Goal: Information Seeking & Learning: Learn about a topic

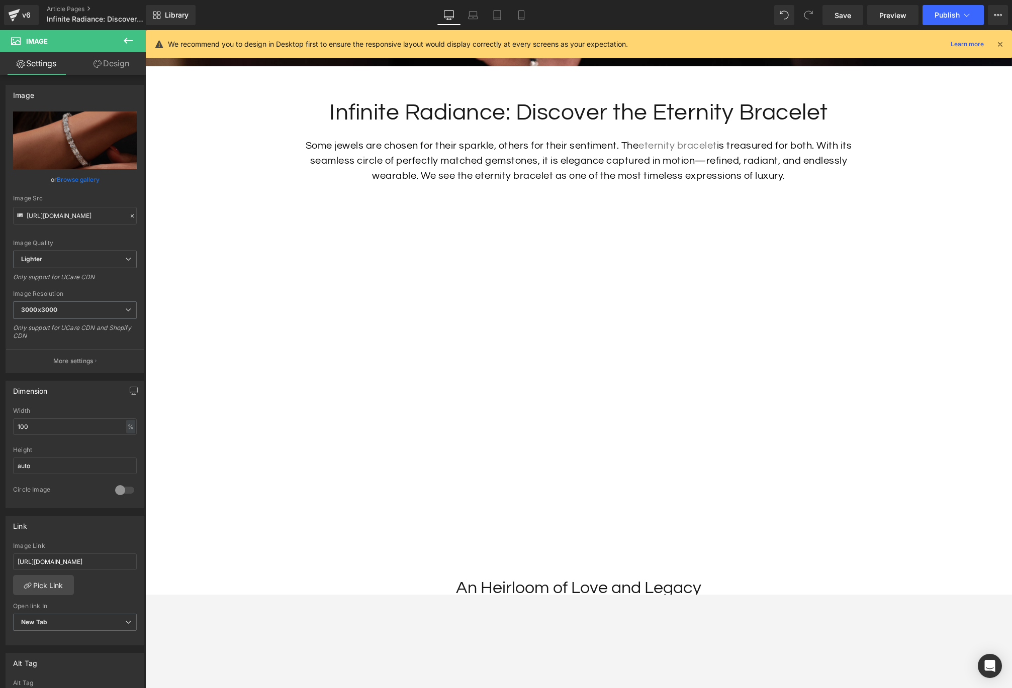
scroll to position [449, 0]
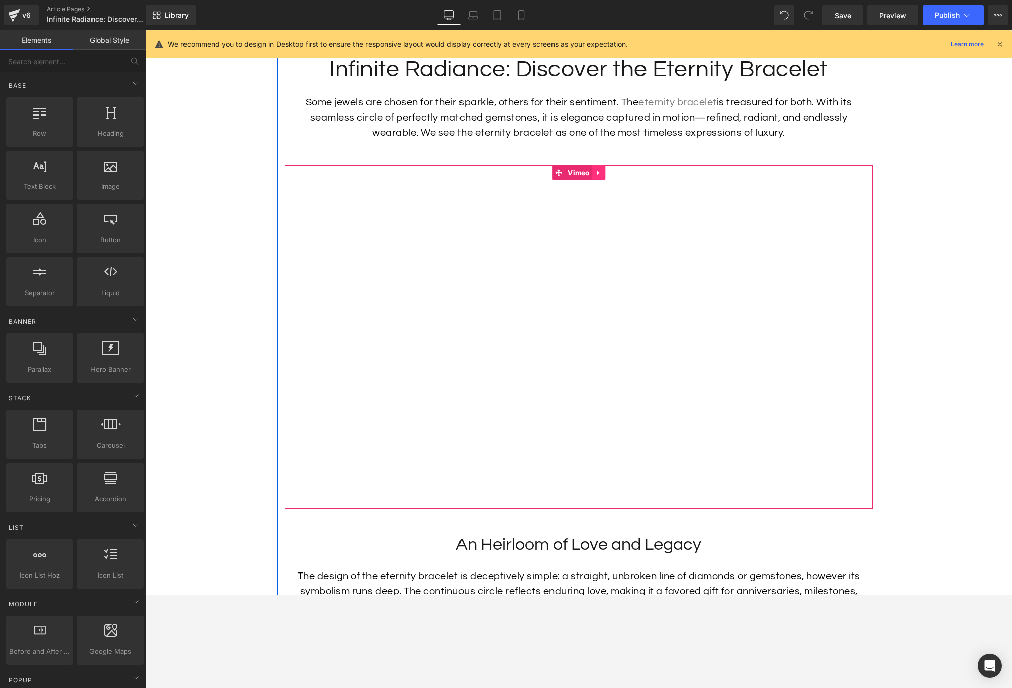
click at [598, 170] on icon at bounding box center [598, 173] width 7 height 8
click at [555, 172] on link "Vimeo" at bounding box center [572, 172] width 40 height 15
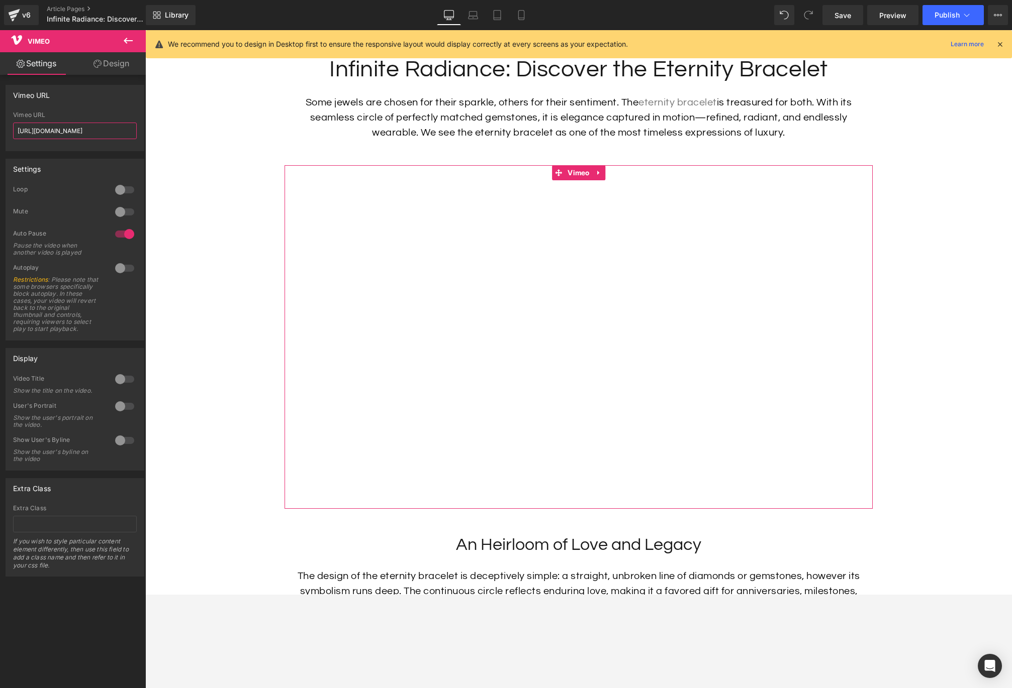
click at [86, 128] on input "[URL][DOMAIN_NAME]" at bounding box center [75, 131] width 124 height 17
drag, startPoint x: 113, startPoint y: 129, endPoint x: 0, endPoint y: 126, distance: 112.6
click at [0, 125] on div "Vimeo URL [URL][DOMAIN_NAME] Vimeo URL [URL][DOMAIN_NAME]" at bounding box center [75, 114] width 150 height 74
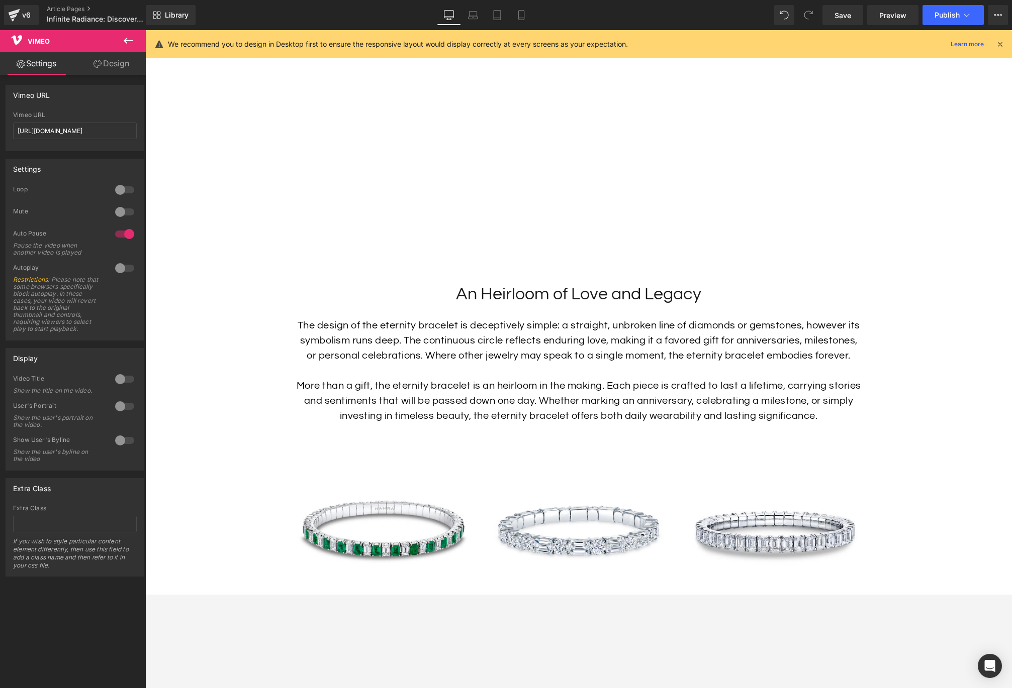
scroll to position [707, 0]
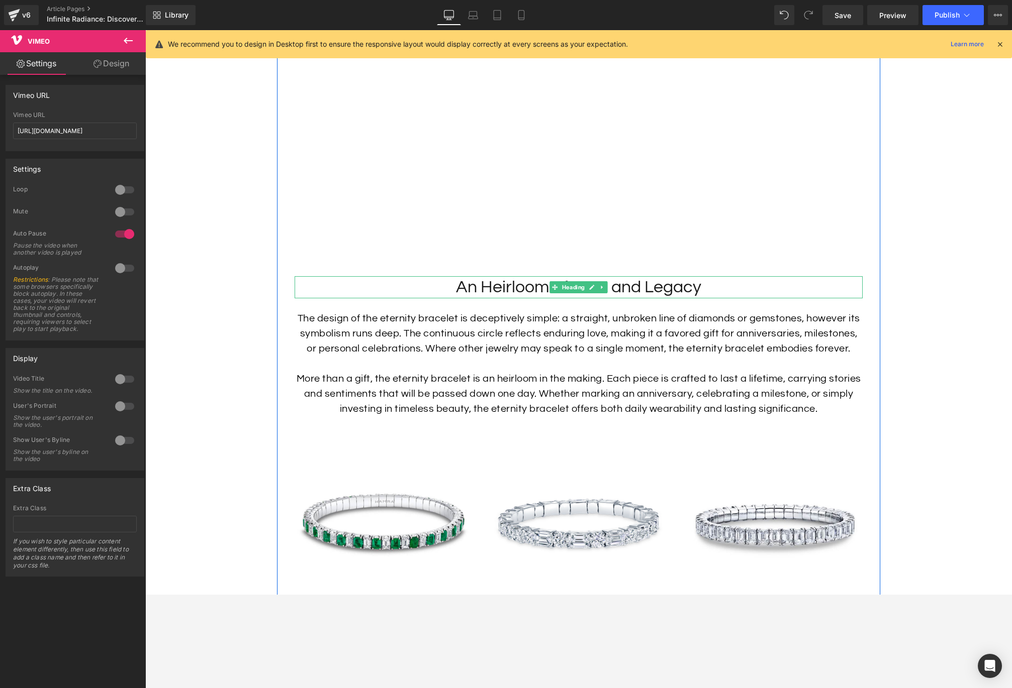
click at [709, 287] on h2 "An Heirloom of Love and Legacy" at bounding box center [578, 287] width 568 height 22
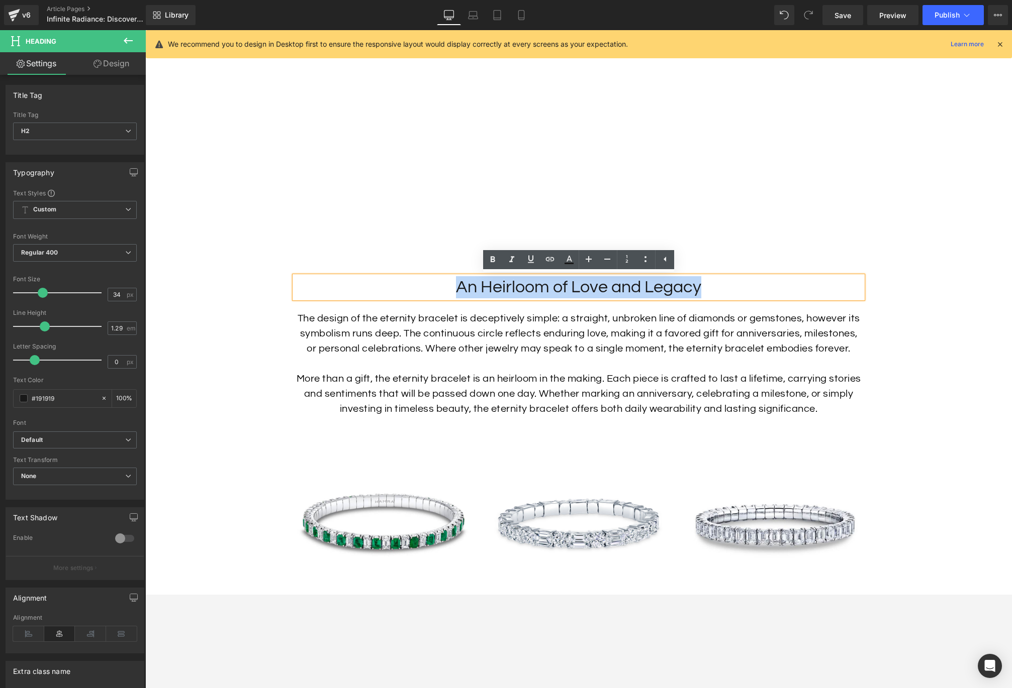
drag, startPoint x: 698, startPoint y: 288, endPoint x: 459, endPoint y: 294, distance: 239.8
click at [459, 294] on h2 "An Heirloom of Love and Legacy" at bounding box center [578, 287] width 568 height 22
copy h2 "An Heirloom of Love and Legacy"
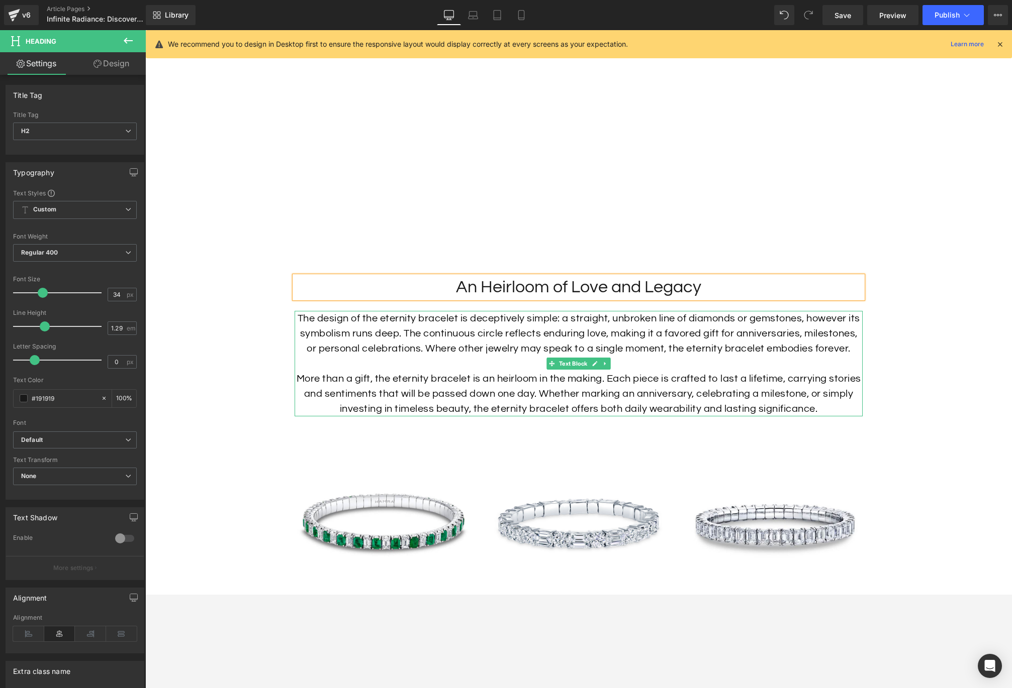
click at [439, 388] on p "More than a gift, the eternity bracelet is an heirloom in the making. Each piec…" at bounding box center [578, 393] width 568 height 45
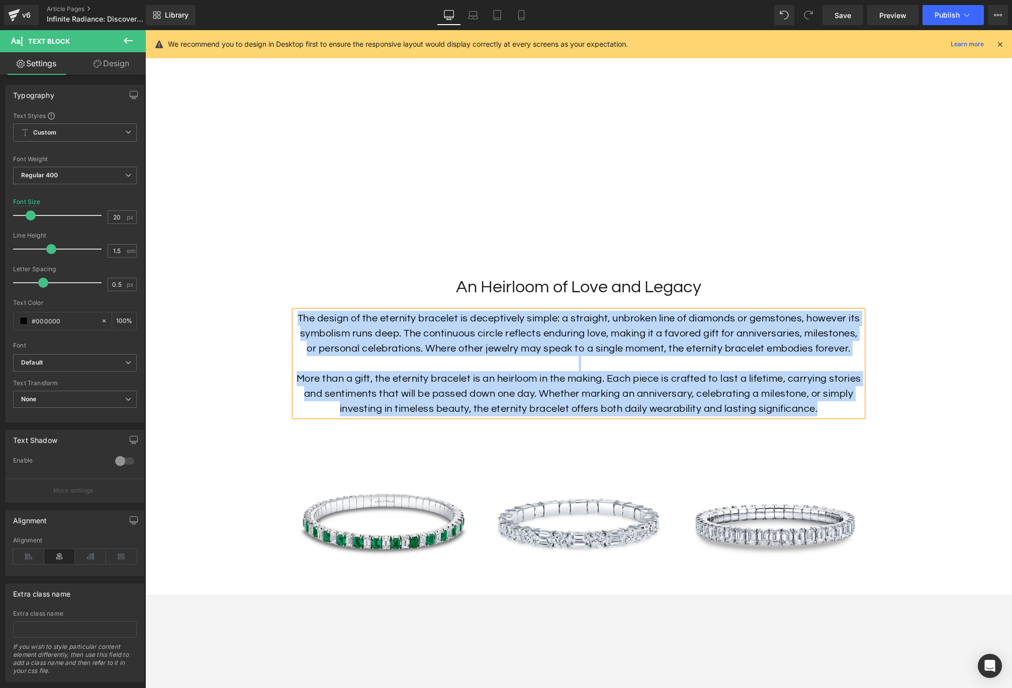
copy div "The design of the eternity bracelet is deceptively simple: a straight, unbroken…"
click at [377, 346] on p "The design of the eternity bracelet is deceptively simple: a straight, unbroken…" at bounding box center [578, 333] width 568 height 45
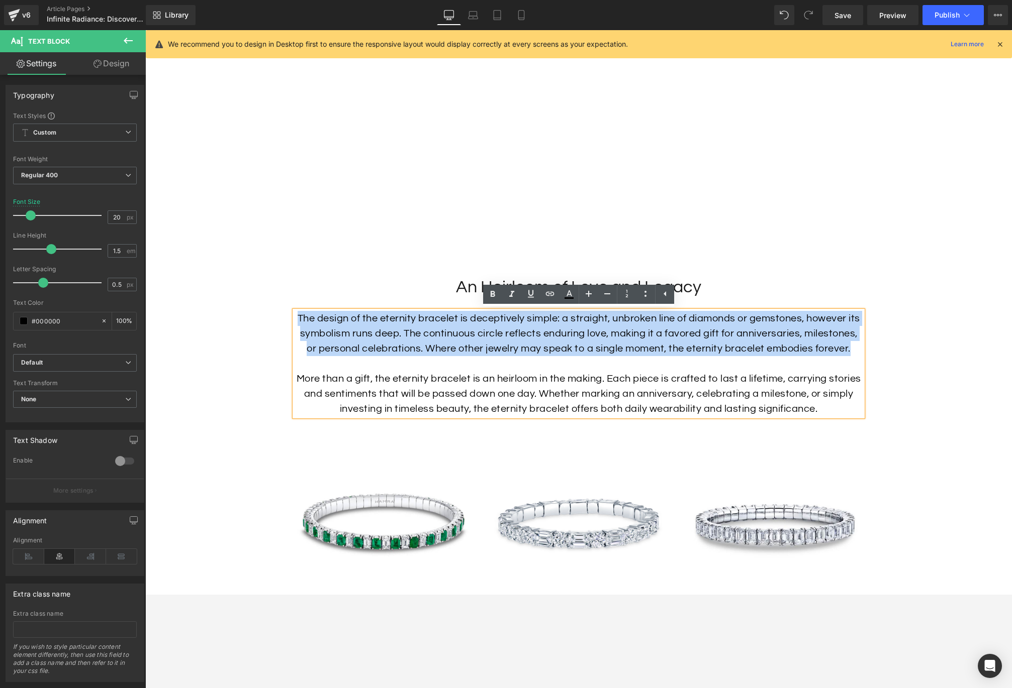
drag, startPoint x: 852, startPoint y: 348, endPoint x: 296, endPoint y: 325, distance: 556.7
click at [296, 325] on p "The design of the eternity bracelet is deceptively simple: a straight, unbroken…" at bounding box center [578, 333] width 568 height 45
copy p "The design of the eternity bracelet is deceptively simple: a straight, unbroken…"
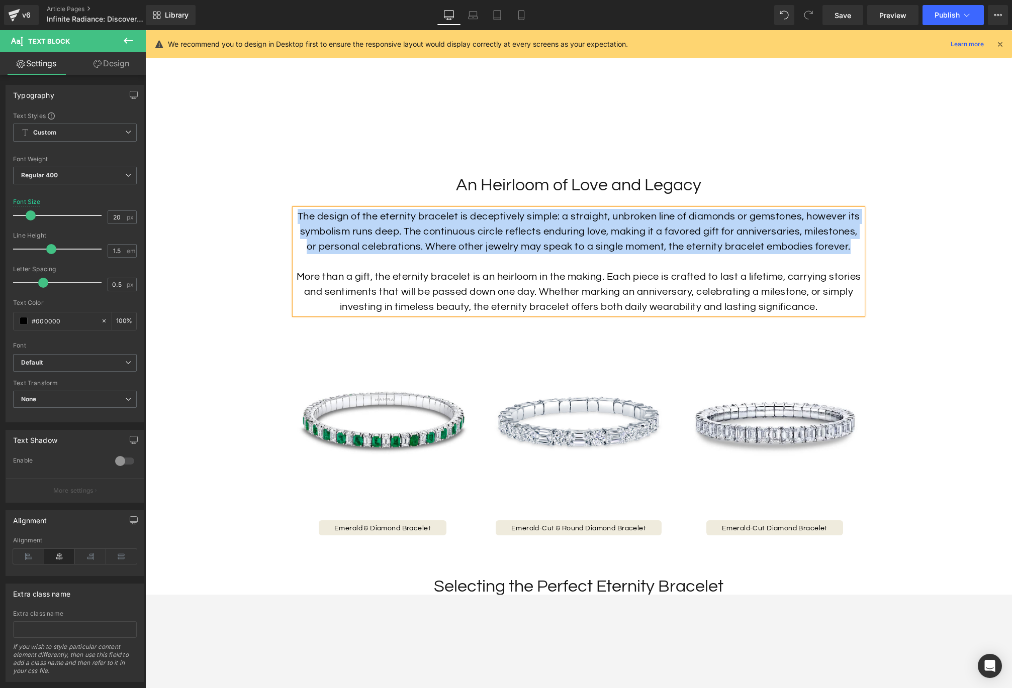
scroll to position [1060, 0]
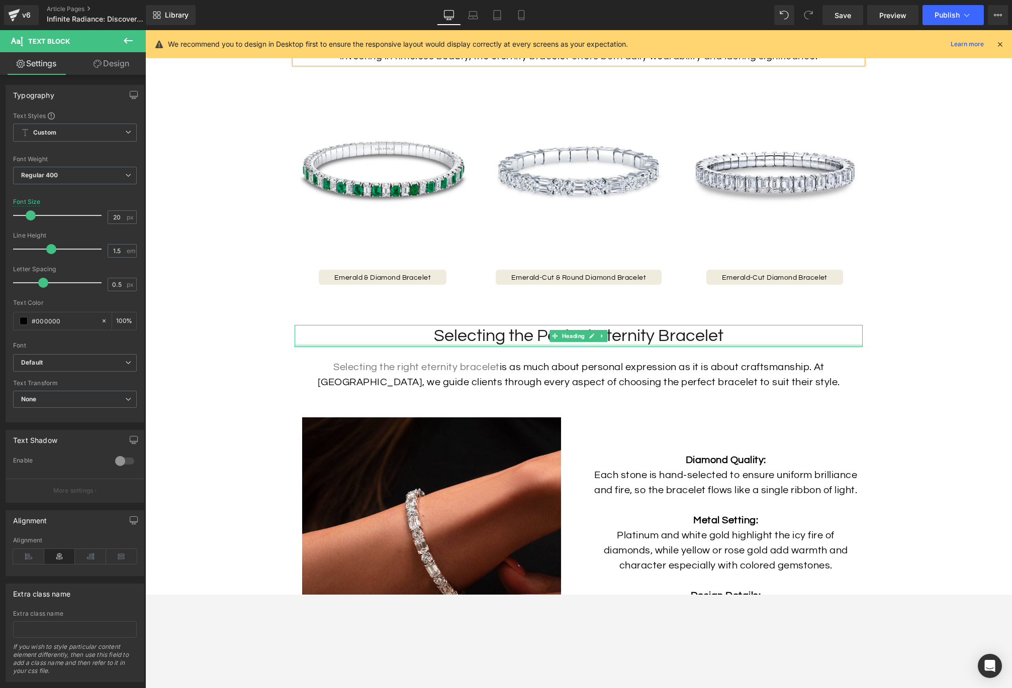
click at [715, 345] on div at bounding box center [578, 346] width 568 height 3
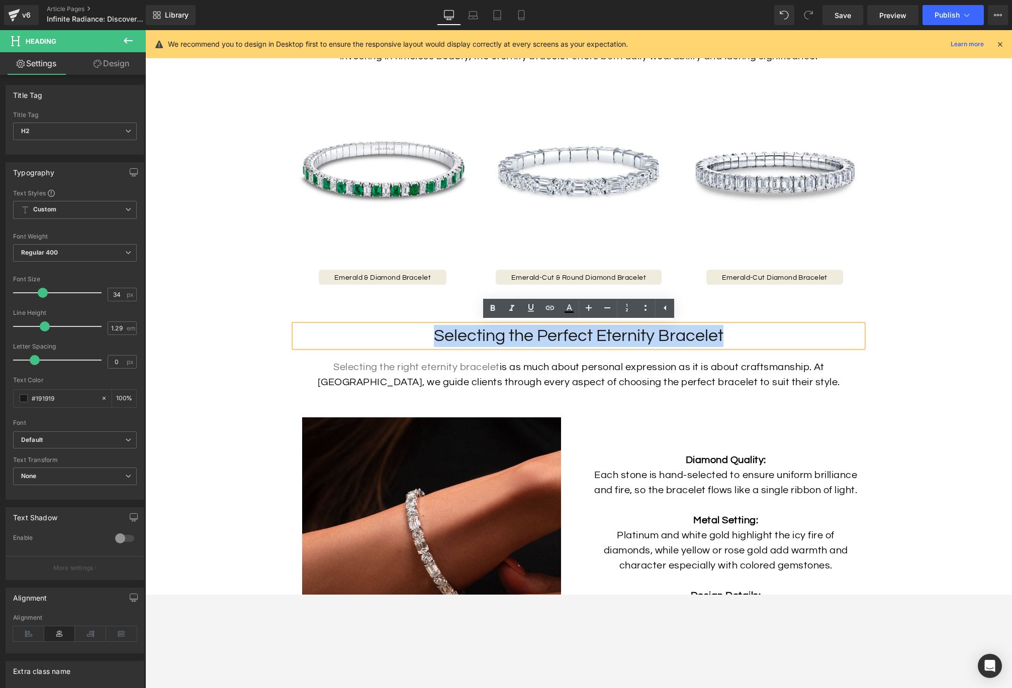
drag, startPoint x: 726, startPoint y: 337, endPoint x: 434, endPoint y: 342, distance: 292.0
click at [434, 342] on h2 "Selecting the Perfect Eternity Bracelet" at bounding box center [578, 336] width 568 height 22
copy h2 "Selecting the Perfect Eternity Bracelet"
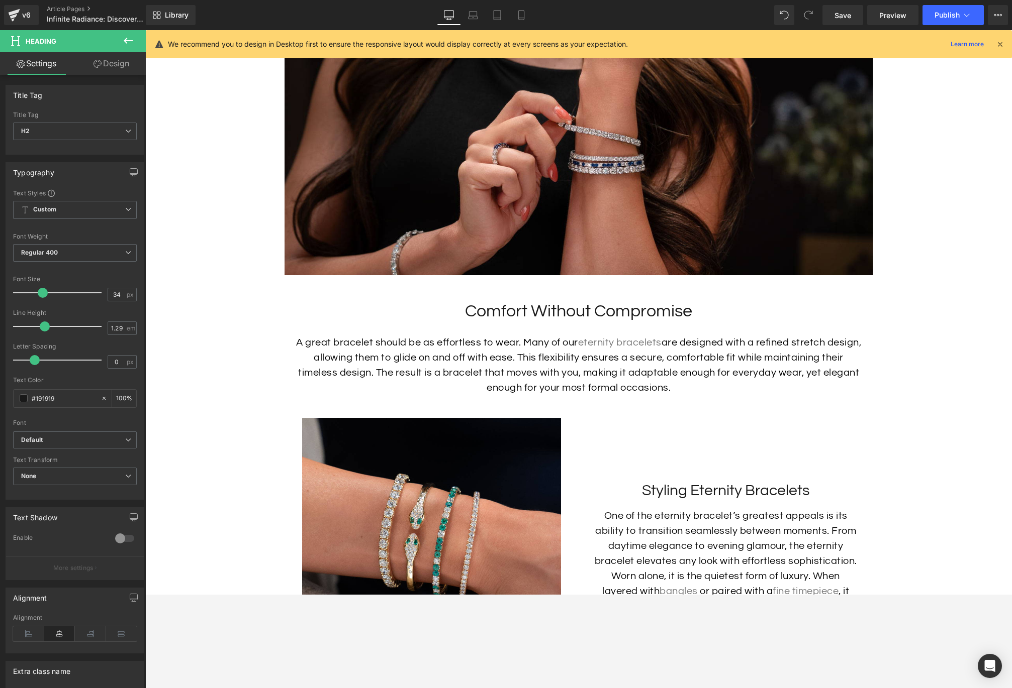
scroll to position [2174, 0]
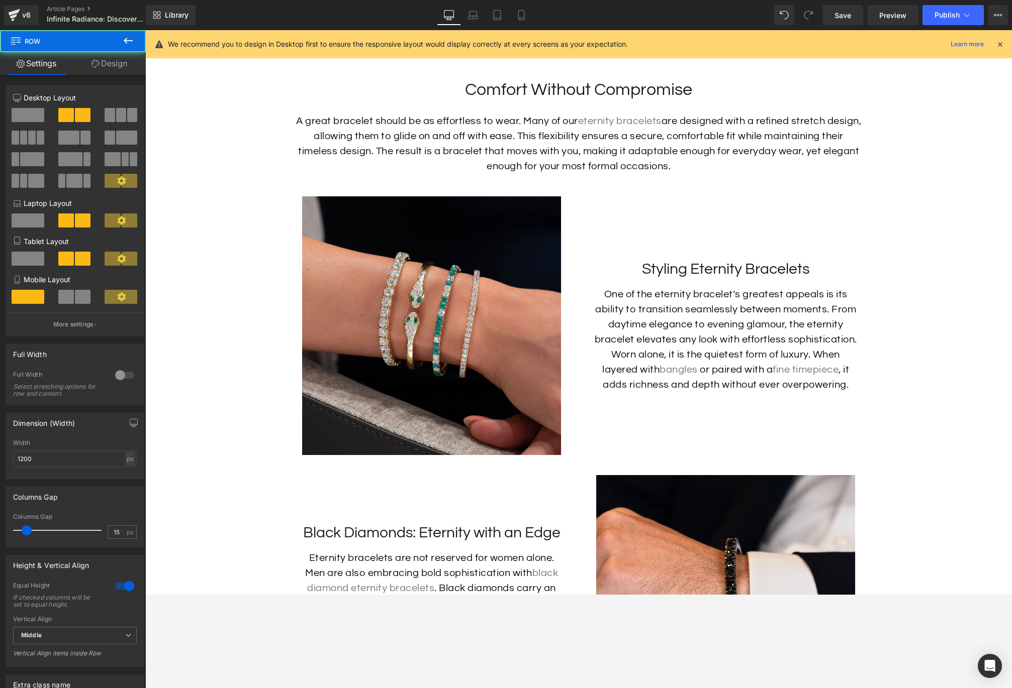
click at [789, 252] on div "Styling Eternity Bracelets Heading One of the eternity bracelet’s greatest appe…" at bounding box center [725, 325] width 294 height 259
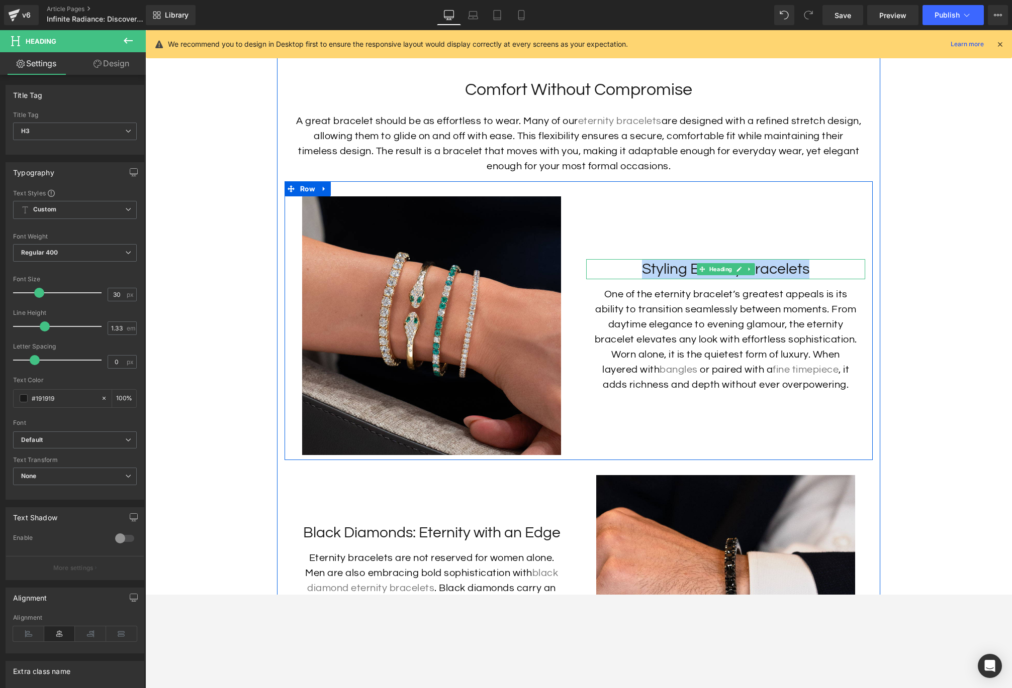
drag, startPoint x: 809, startPoint y: 270, endPoint x: 641, endPoint y: 271, distance: 167.8
click at [641, 271] on h3 "Styling Eternity Bracelets" at bounding box center [725, 269] width 279 height 20
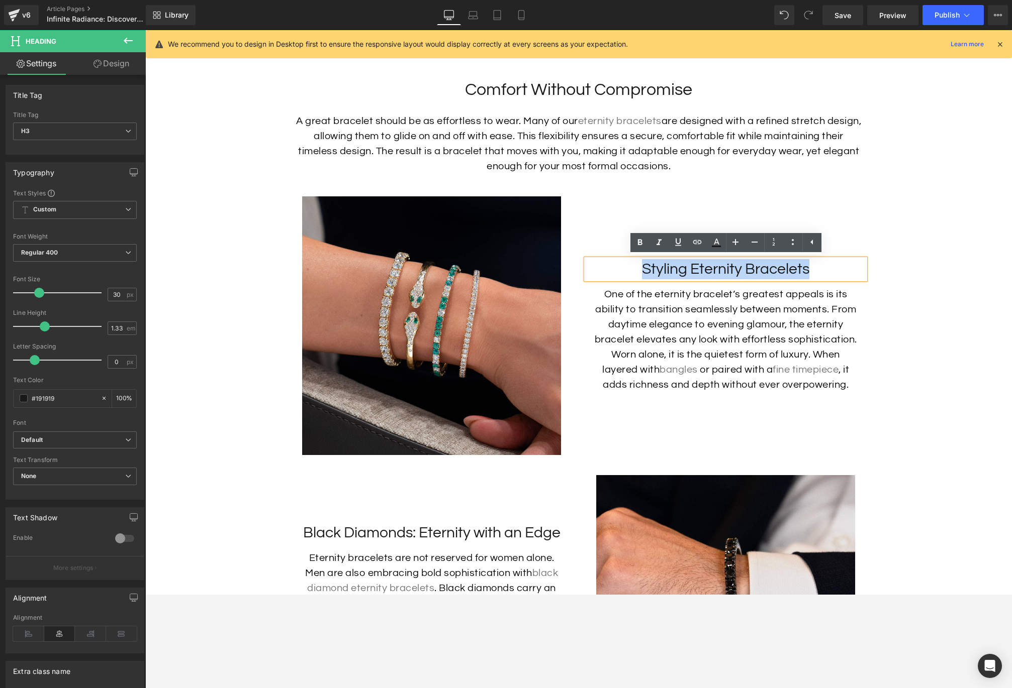
copy h3 "Styling Eternity Bracelets"
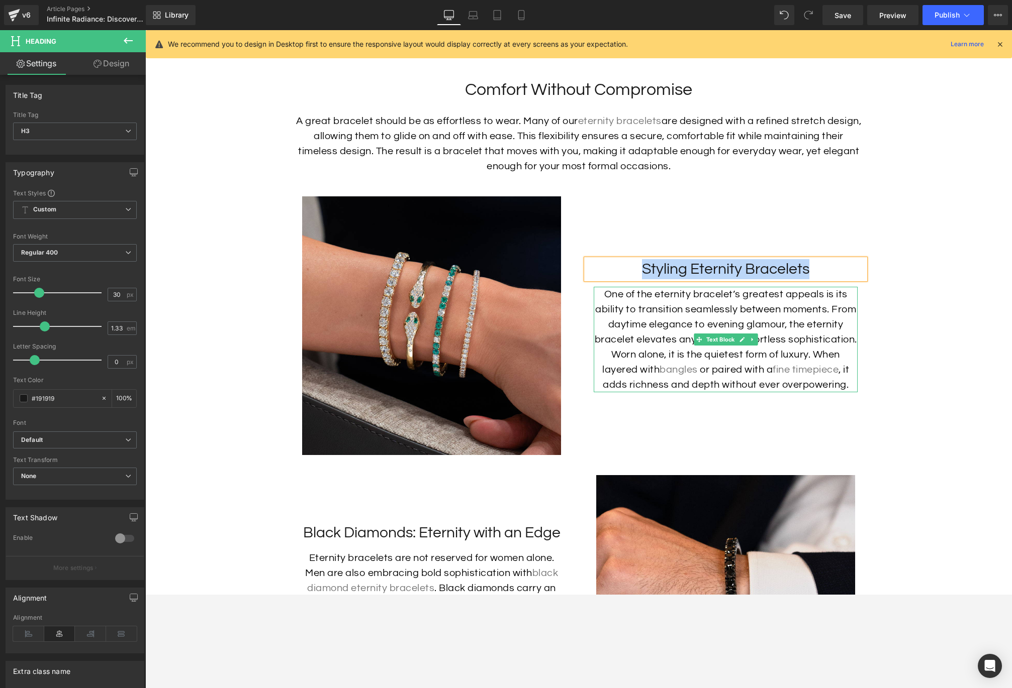
click at [743, 291] on p "One of the eternity bracelet’s greatest appeals is its ability to transition se…" at bounding box center [725, 340] width 264 height 106
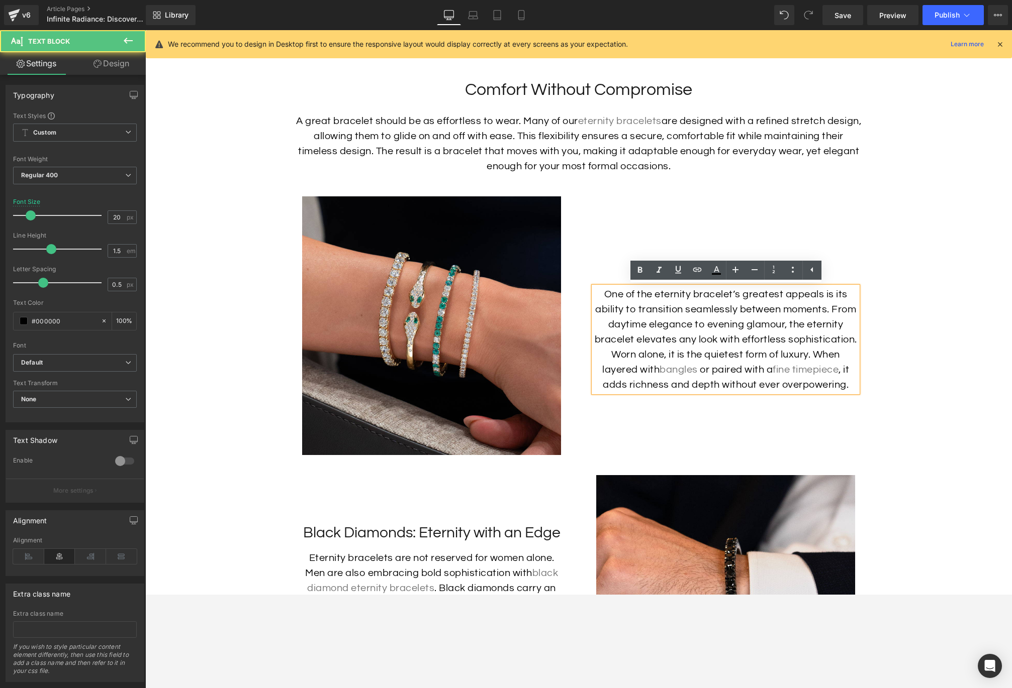
click at [765, 327] on p "One of the eternity bracelet’s greatest appeals is its ability to transition se…" at bounding box center [725, 340] width 264 height 106
click at [855, 265] on h3 "Styling Eternity Bracelets" at bounding box center [725, 269] width 279 height 20
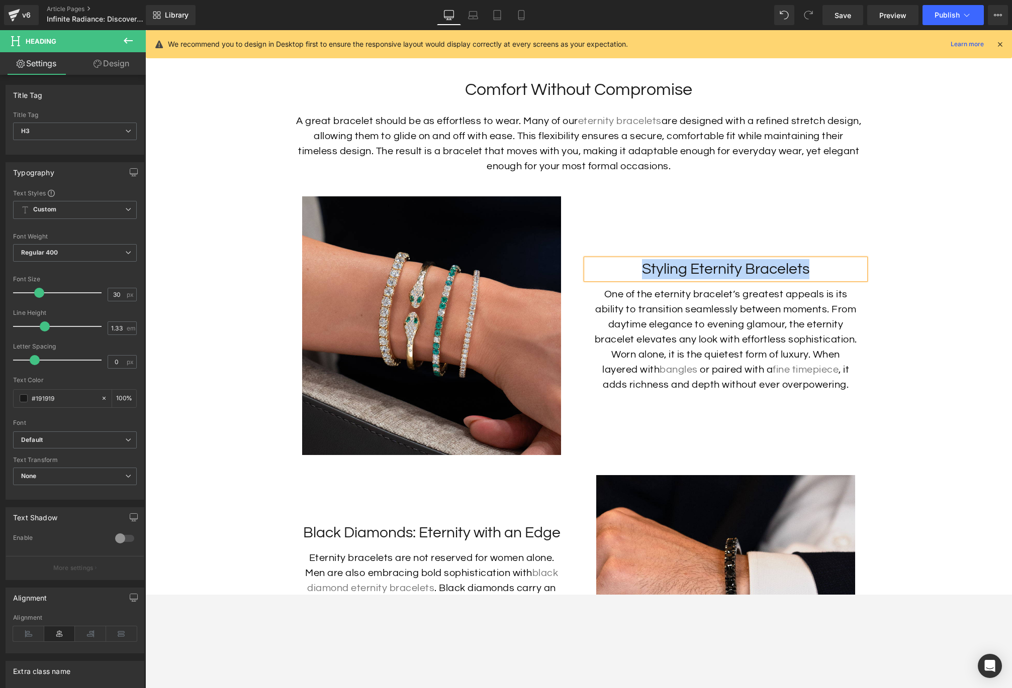
copy h3 "Styling Eternity Bracelets"
click at [689, 347] on p "One of the eternity bracelet’s greatest appeals is its ability to transition se…" at bounding box center [725, 340] width 264 height 106
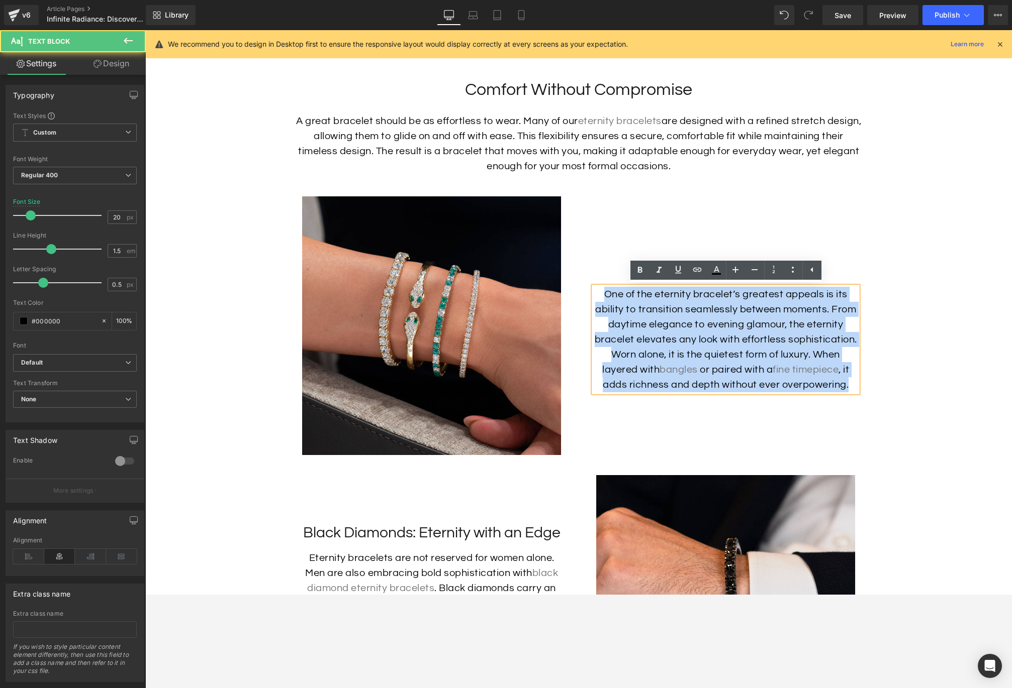
drag, startPoint x: 851, startPoint y: 385, endPoint x: 565, endPoint y: 293, distance: 300.2
click at [565, 293] on div "Image Styling Eternity Bracelets Heading One of the eternity bracelet’s greates…" at bounding box center [578, 320] width 588 height 279
copy p "One of the eternity bracelet’s greatest appeals is its ability to transition se…"
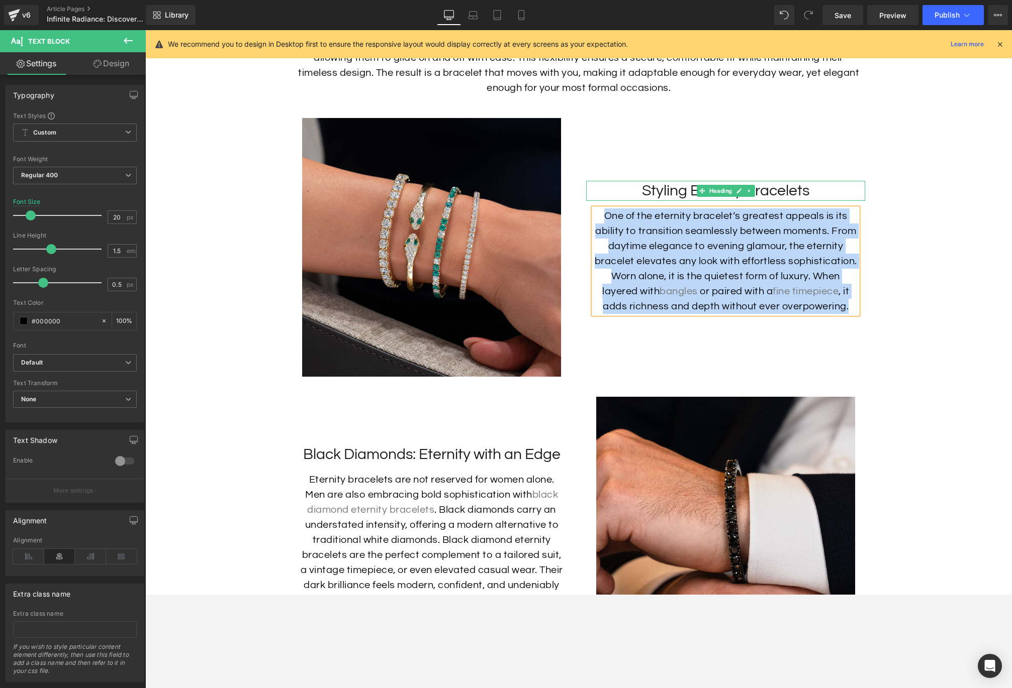
scroll to position [2333, 0]
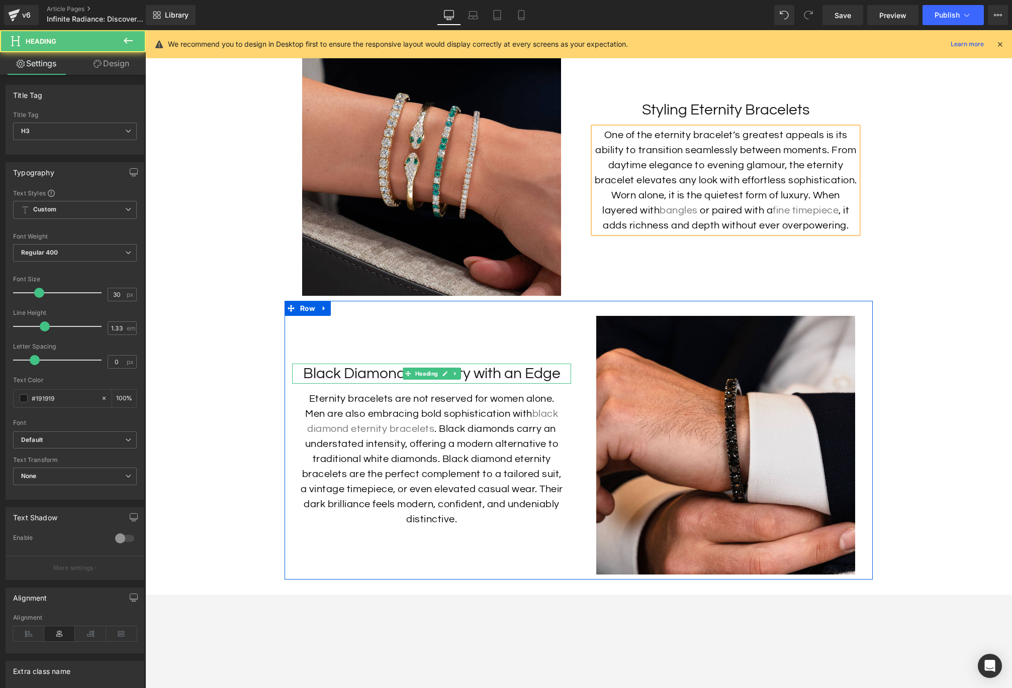
click at [516, 376] on h3 "Black Diamonds: Eternity with an Edge" at bounding box center [431, 374] width 279 height 20
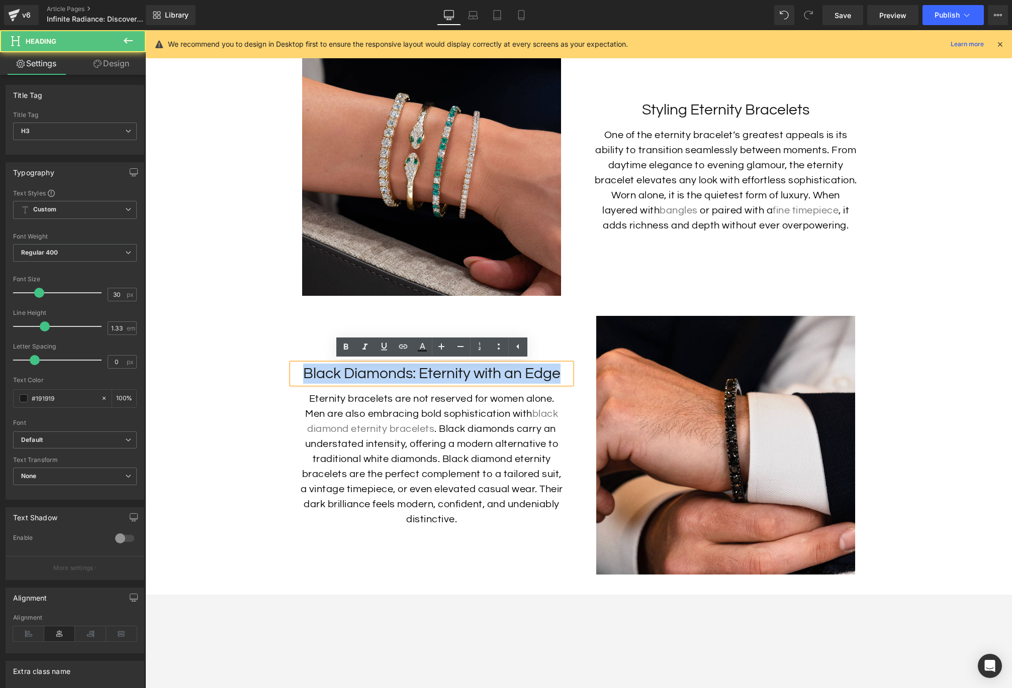
drag, startPoint x: 562, startPoint y: 373, endPoint x: 230, endPoint y: 376, distance: 332.2
click at [519, 382] on h3 "Black Diamonds: Eternity with an Edge" at bounding box center [431, 374] width 279 height 20
drag, startPoint x: 562, startPoint y: 373, endPoint x: 351, endPoint y: 386, distance: 211.4
click at [304, 379] on h3 "Black Diamonds: Eternity with an Edge" at bounding box center [431, 374] width 279 height 20
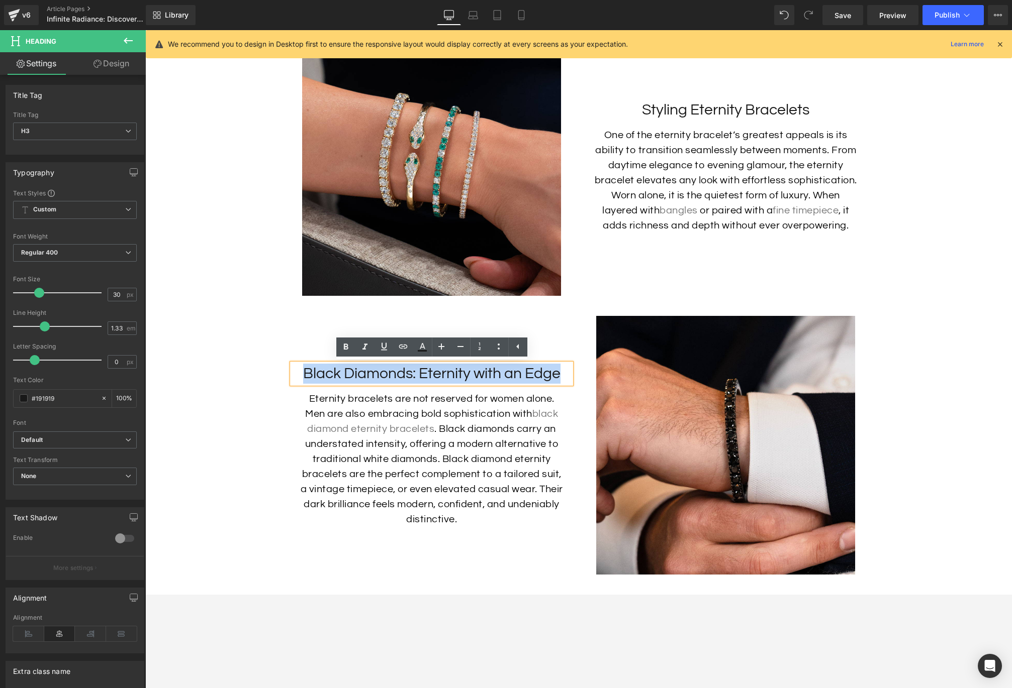
copy h3 "Black Diamonds: Eternity with an Edge"
click at [448, 473] on p "Eternity bracelets are not reserved for women alone. Men are also embracing bol…" at bounding box center [431, 459] width 264 height 136
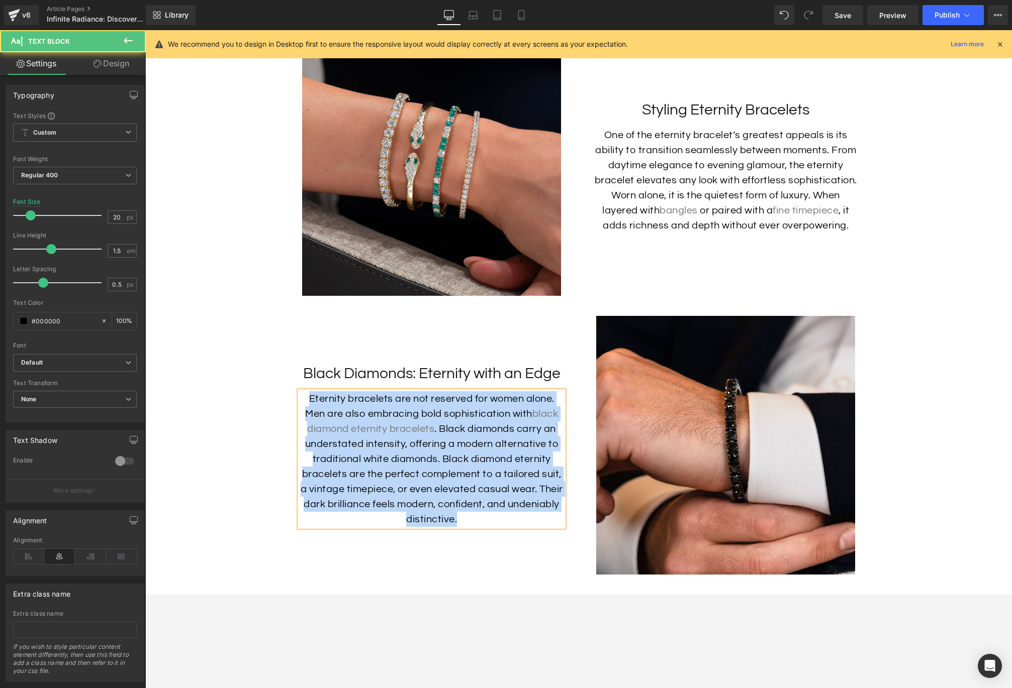
copy p "Eternity bracelets are not reserved for women alone. Men are also embracing bol…"
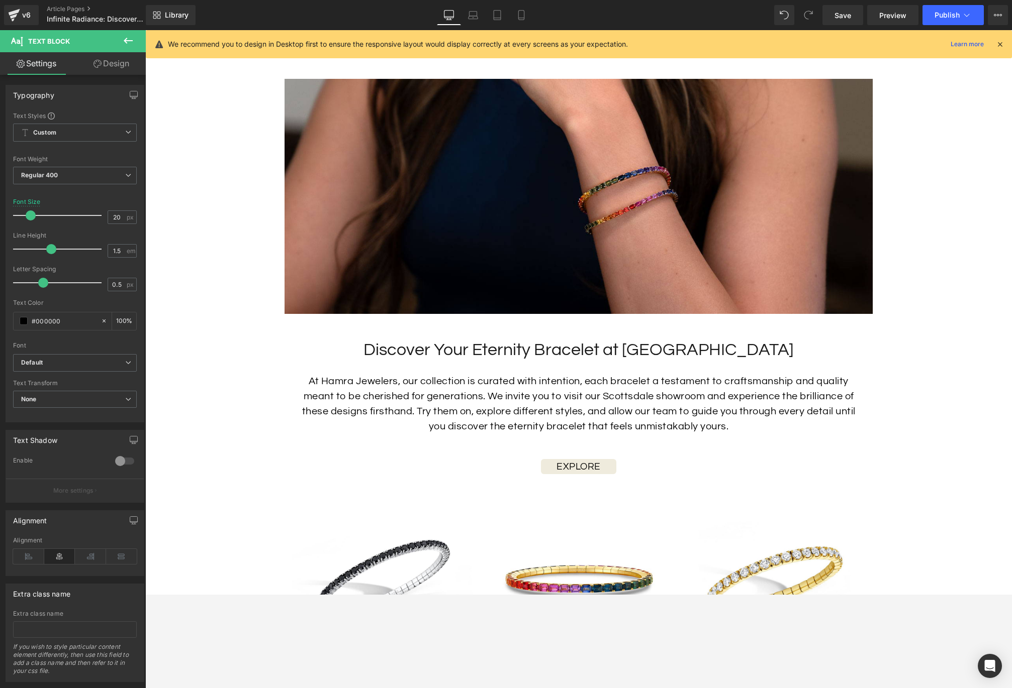
scroll to position [2861, 0]
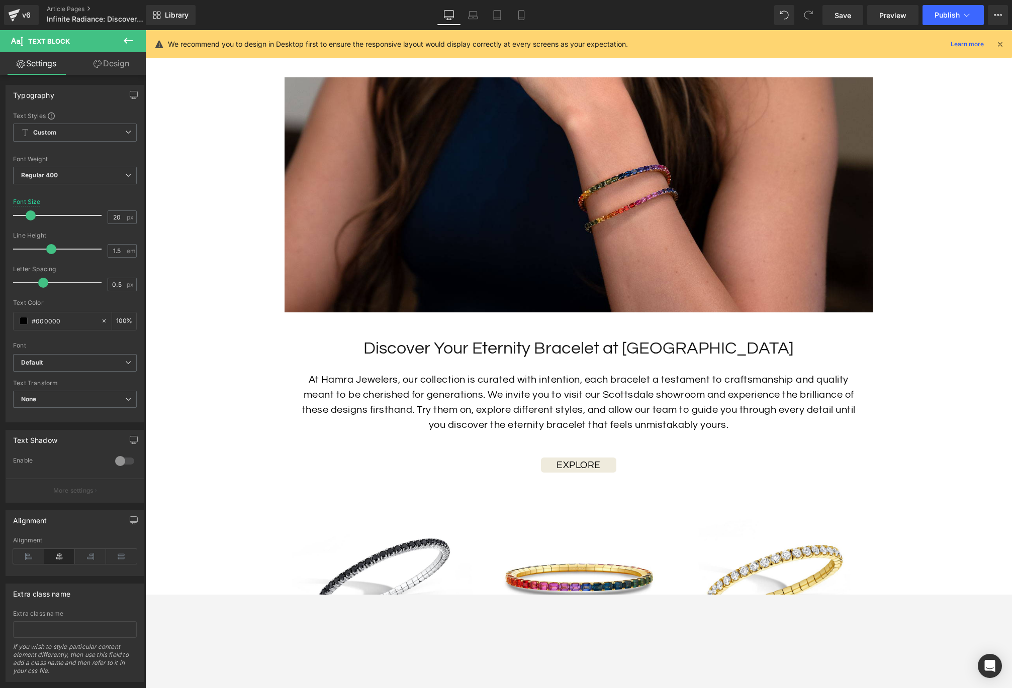
click at [642, 350] on h2 "Discover Your Eternity Bracelet at [GEOGRAPHIC_DATA]" at bounding box center [578, 349] width 568 height 22
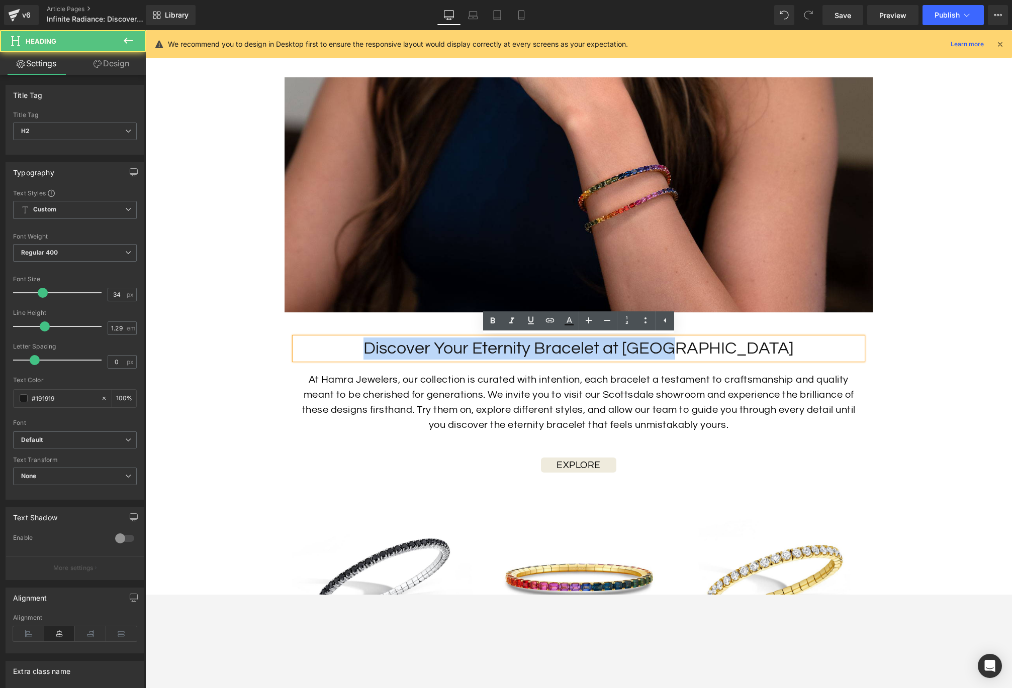
drag, startPoint x: 742, startPoint y: 349, endPoint x: 412, endPoint y: 341, distance: 330.2
click at [412, 341] on h2 "Discover Your Eternity Bracelet at [GEOGRAPHIC_DATA]" at bounding box center [578, 349] width 568 height 22
copy h2 "Discover Your Eternity Bracelet at [GEOGRAPHIC_DATA]"
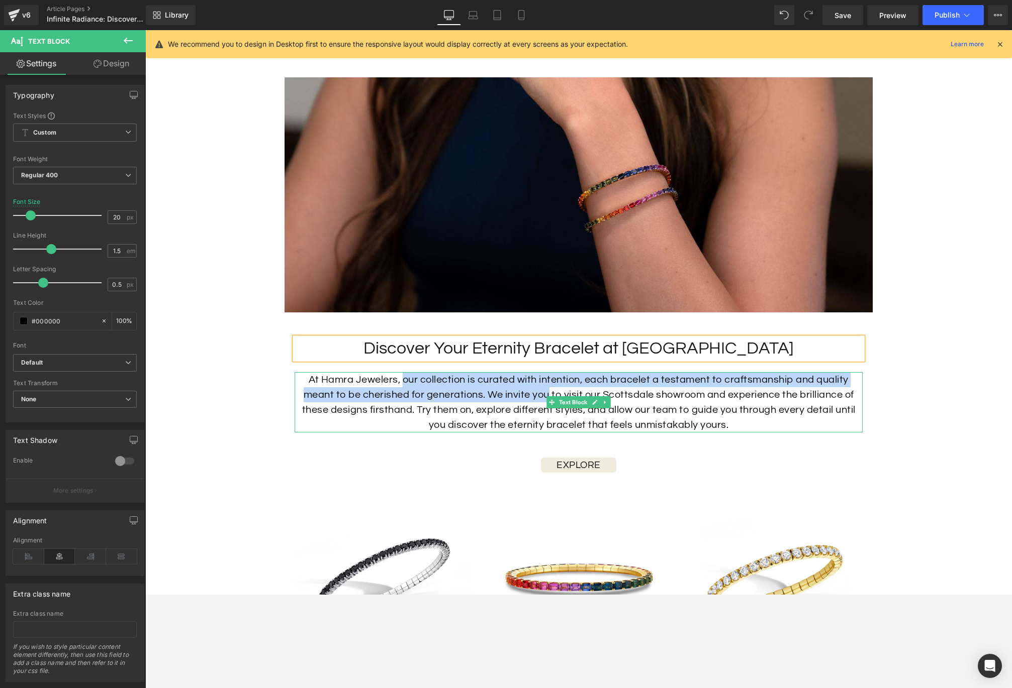
drag, startPoint x: 404, startPoint y: 380, endPoint x: 549, endPoint y: 389, distance: 145.5
click at [549, 389] on p "At Hamra Jewelers, our collection is curated with intention, each bracelet a te…" at bounding box center [578, 402] width 568 height 60
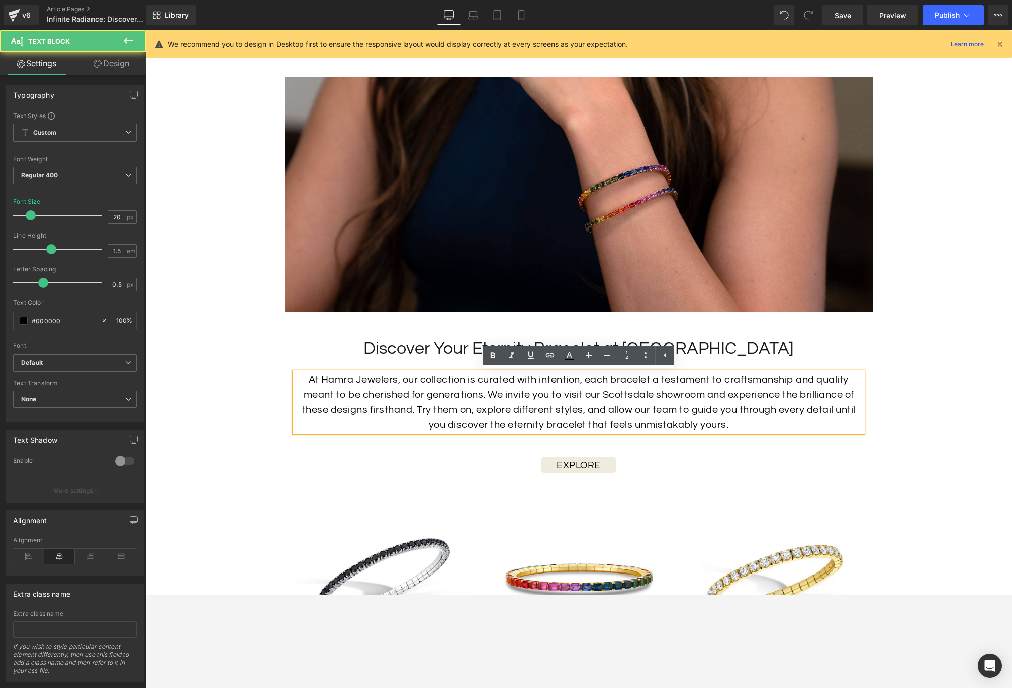
click at [339, 377] on p "At Hamra Jewelers, our collection is curated with intention, each bracelet a te…" at bounding box center [578, 402] width 568 height 60
drag, startPoint x: 308, startPoint y: 379, endPoint x: 671, endPoint y: 421, distance: 366.2
click at [394, 383] on p "At Hamra Jewelers, our collection is curated with intention, each bracelet a te…" at bounding box center [578, 402] width 568 height 60
click at [413, 391] on p "At Hamra Jewelers, our collection is curated with intention, each bracelet a te…" at bounding box center [578, 402] width 568 height 60
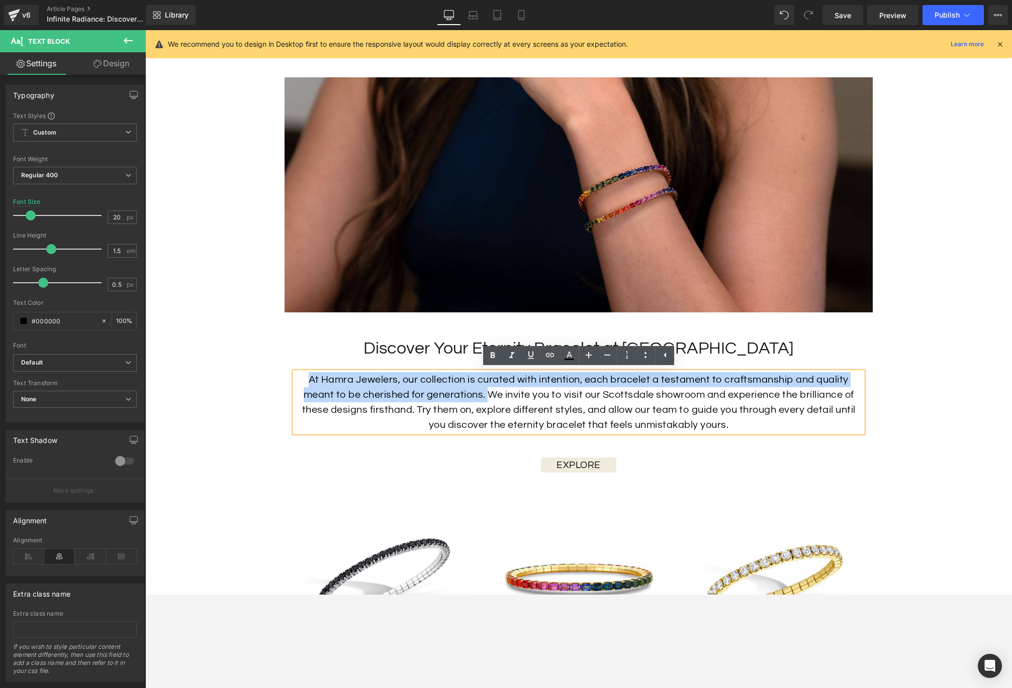
drag, startPoint x: 454, startPoint y: 394, endPoint x: 308, endPoint y: 382, distance: 147.3
click at [308, 382] on p "At Hamra Jewelers, our collection is curated with intention, each bracelet a te…" at bounding box center [578, 402] width 568 height 60
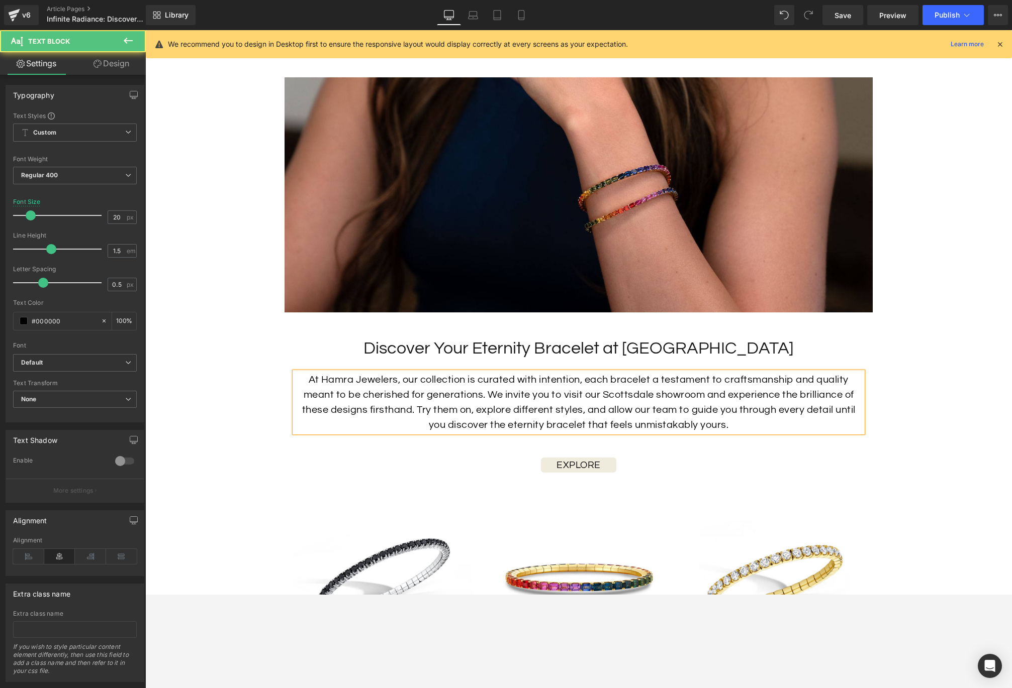
click at [511, 409] on p "At Hamra Jewelers, our collection is curated with intention, each bracelet a te…" at bounding box center [578, 402] width 568 height 60
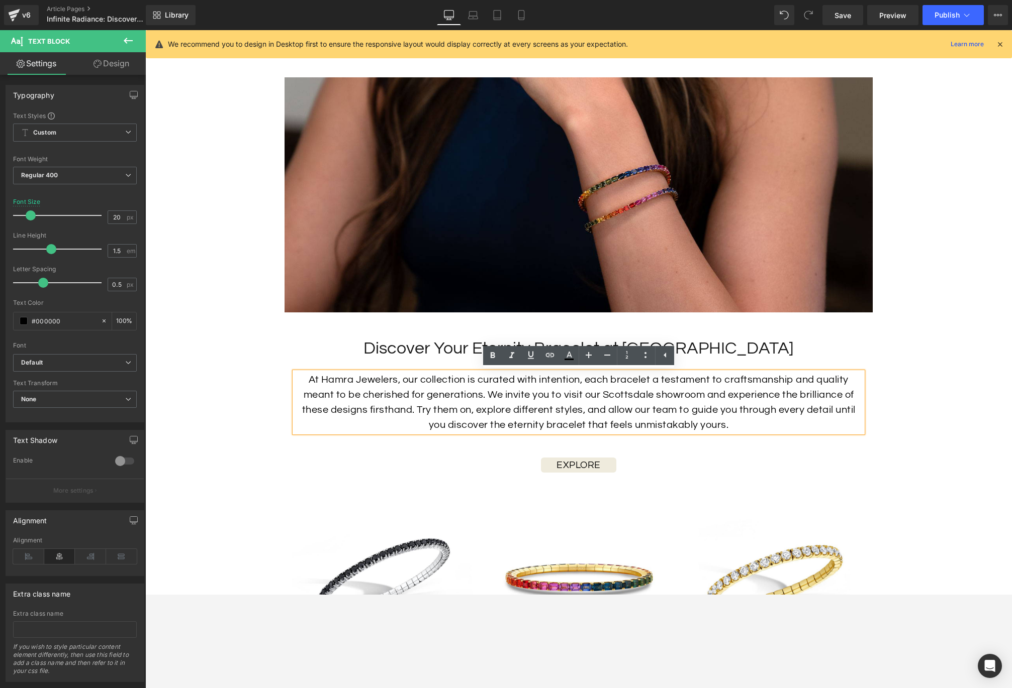
click at [675, 421] on p "At Hamra Jewelers, our collection is curated with intention, each bracelet a te…" at bounding box center [578, 402] width 568 height 60
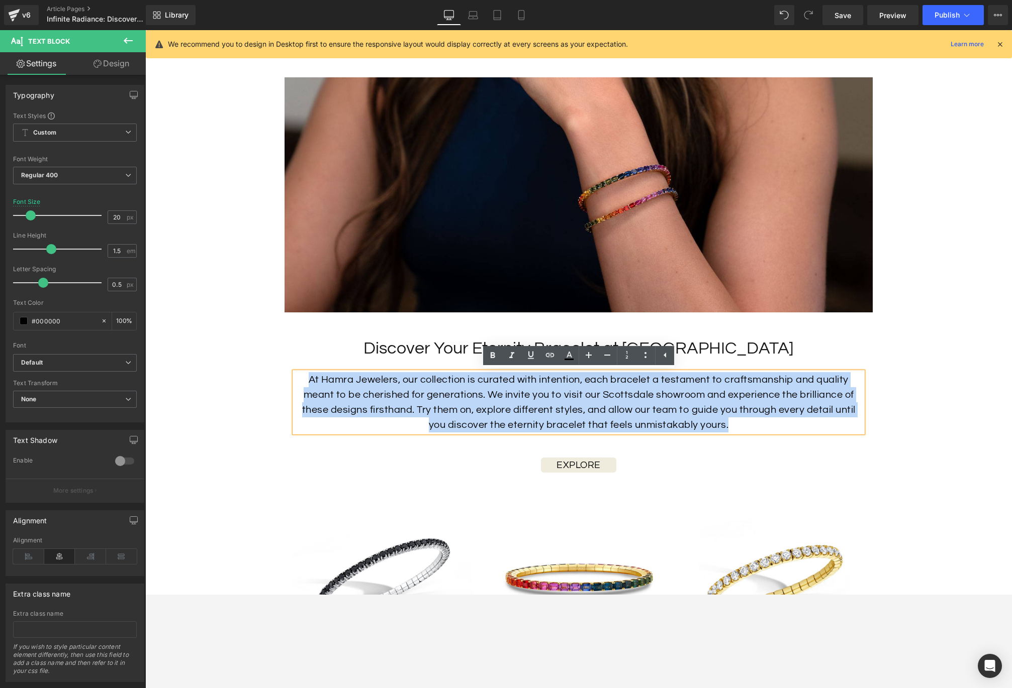
drag, startPoint x: 630, startPoint y: 422, endPoint x: 309, endPoint y: 380, distance: 323.9
click at [309, 380] on p "At Hamra Jewelers, our collection is curated with intention, each bracelet a te…" at bounding box center [578, 402] width 568 height 60
